Goal: Information Seeking & Learning: Learn about a topic

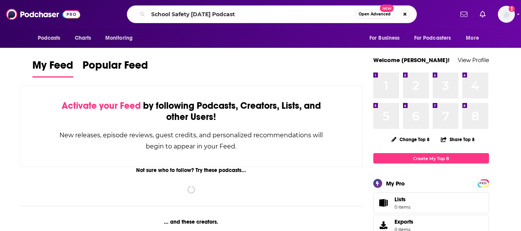
type input "School Safety [DATE] Podcast"
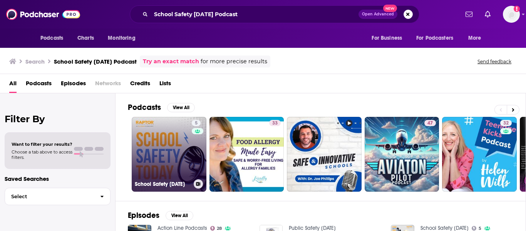
click at [156, 147] on link "5 School Safety [DATE]" at bounding box center [169, 154] width 75 height 75
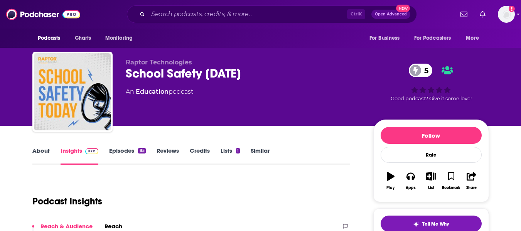
click at [259, 156] on link "Similar" at bounding box center [260, 156] width 19 height 18
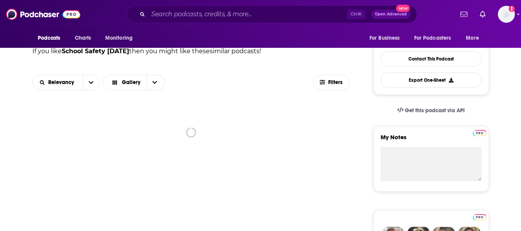
scroll to position [187, 0]
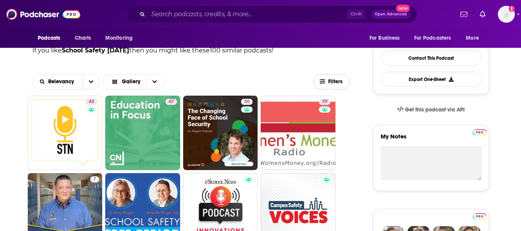
click at [335, 87] on button "Filters" at bounding box center [331, 81] width 37 height 15
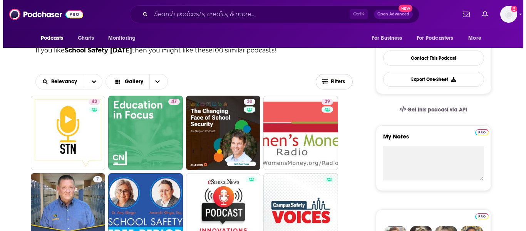
scroll to position [0, 0]
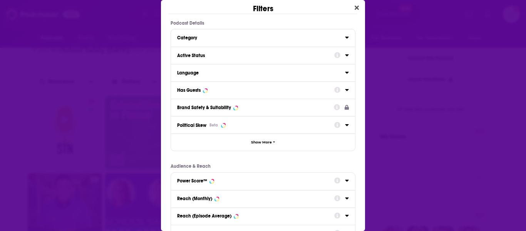
click at [241, 54] on div "Active Status" at bounding box center [253, 55] width 152 height 5
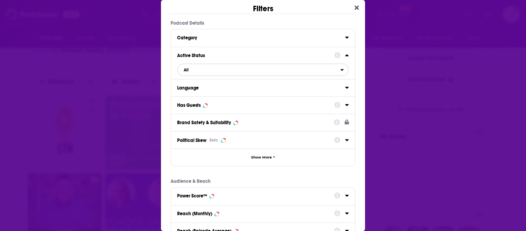
click at [227, 74] on span "All" at bounding box center [259, 70] width 163 height 10
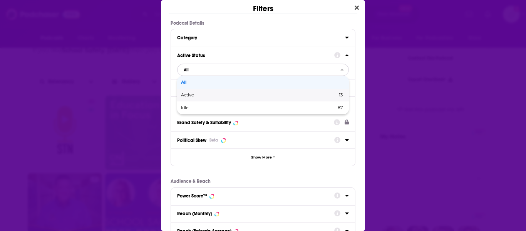
click at [218, 96] on span "Active" at bounding box center [223, 95] width 85 height 4
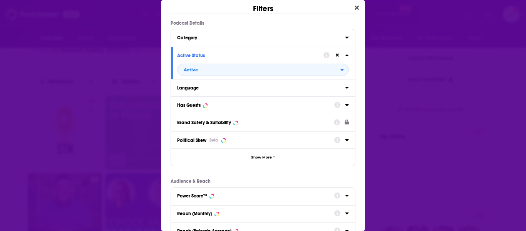
click at [216, 101] on button "Has Guests" at bounding box center [255, 105] width 157 height 10
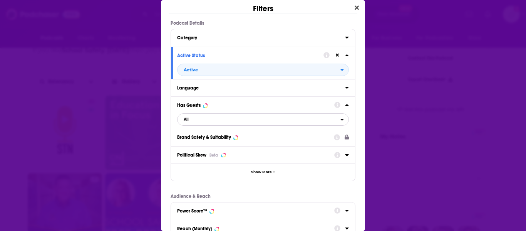
click at [210, 120] on span "All" at bounding box center [259, 119] width 163 height 10
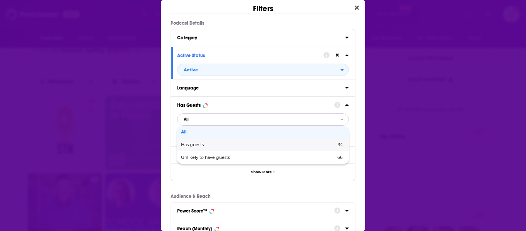
click at [205, 141] on div "Has guests 34" at bounding box center [263, 144] width 172 height 13
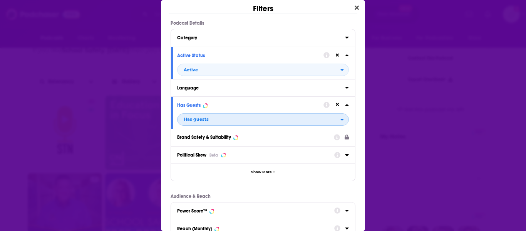
scroll to position [138, 0]
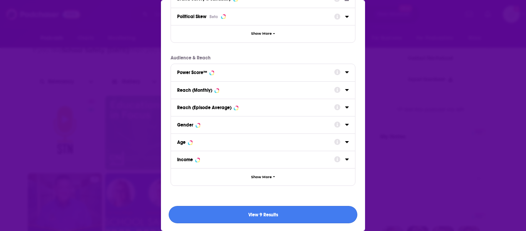
click at [220, 212] on button "View 9 Results" at bounding box center [263, 214] width 189 height 17
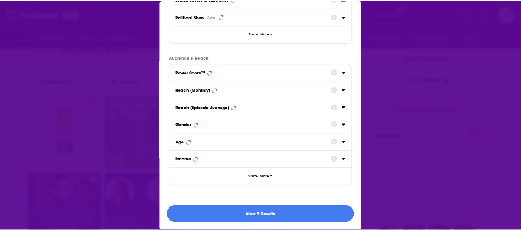
scroll to position [187, 0]
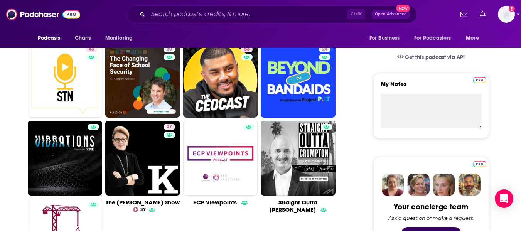
scroll to position [231, 0]
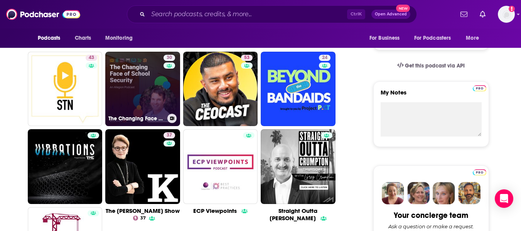
click at [131, 81] on link "30 The Changing Face of School Security: An Allegion Podcast" at bounding box center [142, 89] width 75 height 75
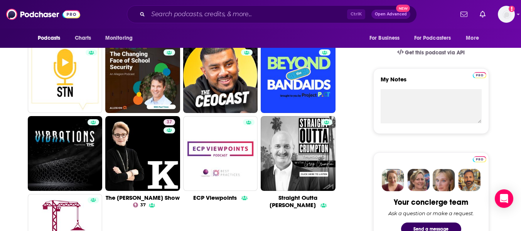
scroll to position [237, 0]
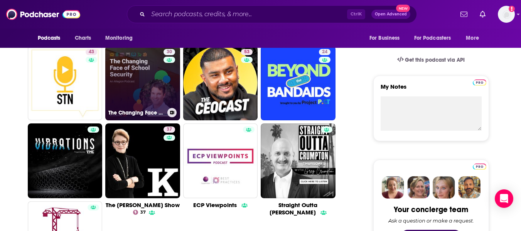
click at [130, 56] on link "30 The Changing Face of School Security: An Allegion Podcast" at bounding box center [142, 83] width 75 height 75
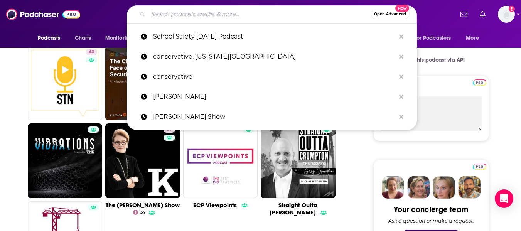
click at [183, 15] on input "Search podcasts, credits, & more..." at bounding box center [259, 14] width 222 height 12
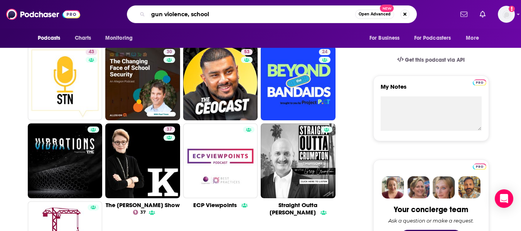
type input "gun violence, schools"
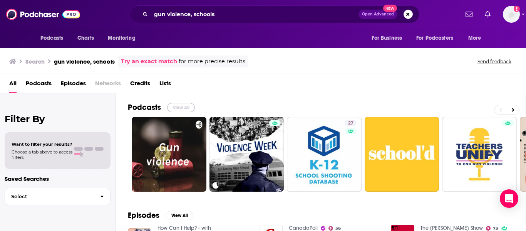
click at [173, 108] on button "View All" at bounding box center [181, 107] width 28 height 9
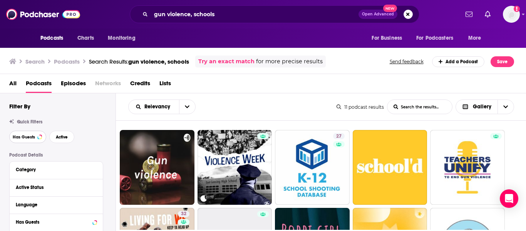
click at [37, 136] on button "Has Guests" at bounding box center [27, 137] width 37 height 12
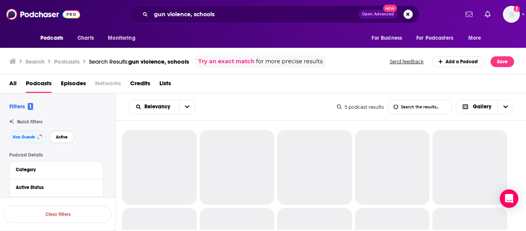
click at [62, 138] on span "Active" at bounding box center [62, 137] width 12 height 4
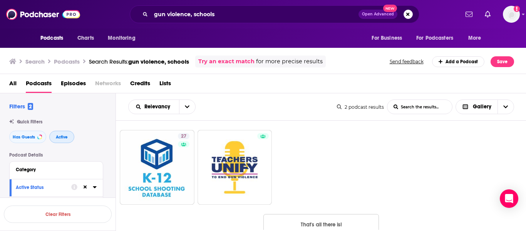
scroll to position [17, 0]
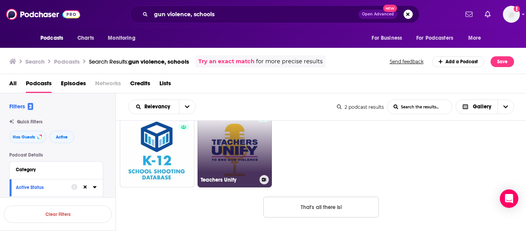
click at [220, 145] on link "Teachers Unify" at bounding box center [235, 150] width 75 height 75
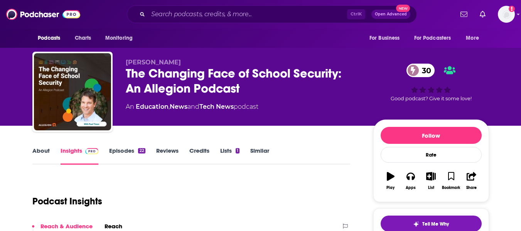
click at [1, 87] on div "[PERSON_NAME] The Changing Face of School Security: An Allegion Podcast 30 An E…" at bounding box center [260, 63] width 521 height 126
click at [40, 153] on link "About" at bounding box center [40, 156] width 17 height 18
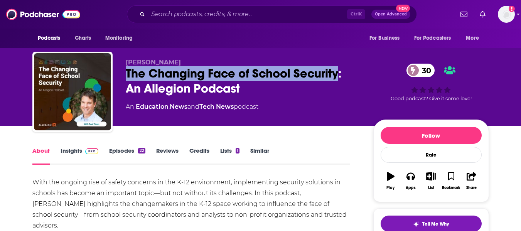
drag, startPoint x: 126, startPoint y: 75, endPoint x: 340, endPoint y: 76, distance: 213.5
click at [340, 76] on div "The Changing Face of School Security: An Allegion Podcast 30" at bounding box center [243, 81] width 235 height 30
copy h1 "The Changing Face of School Security"
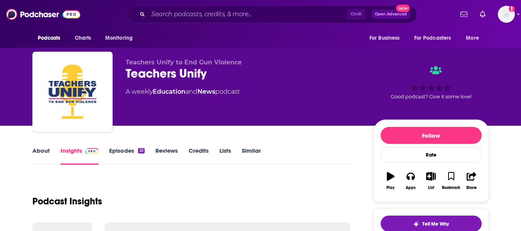
click at [40, 158] on link "About" at bounding box center [40, 156] width 17 height 18
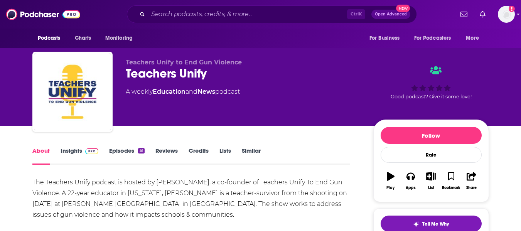
click at [132, 76] on div "Teachers Unify" at bounding box center [243, 73] width 235 height 15
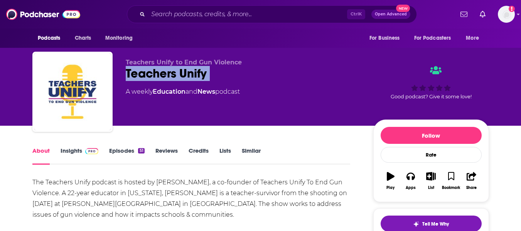
click at [132, 76] on div "Teachers Unify" at bounding box center [243, 73] width 235 height 15
copy div "Teachers Unify"
